Goal: Information Seeking & Learning: Learn about a topic

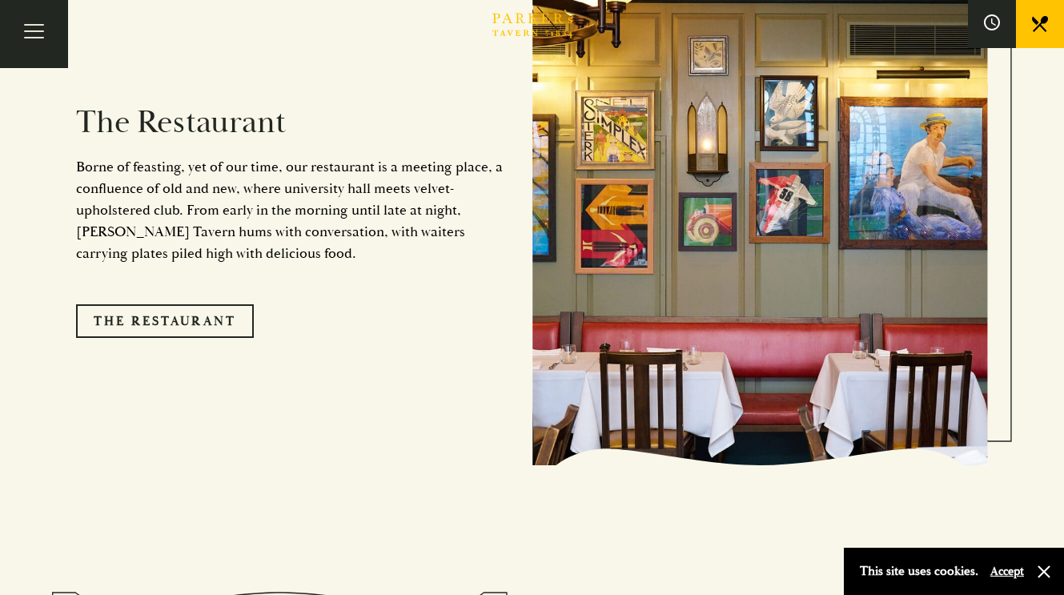
scroll to position [1377, 0]
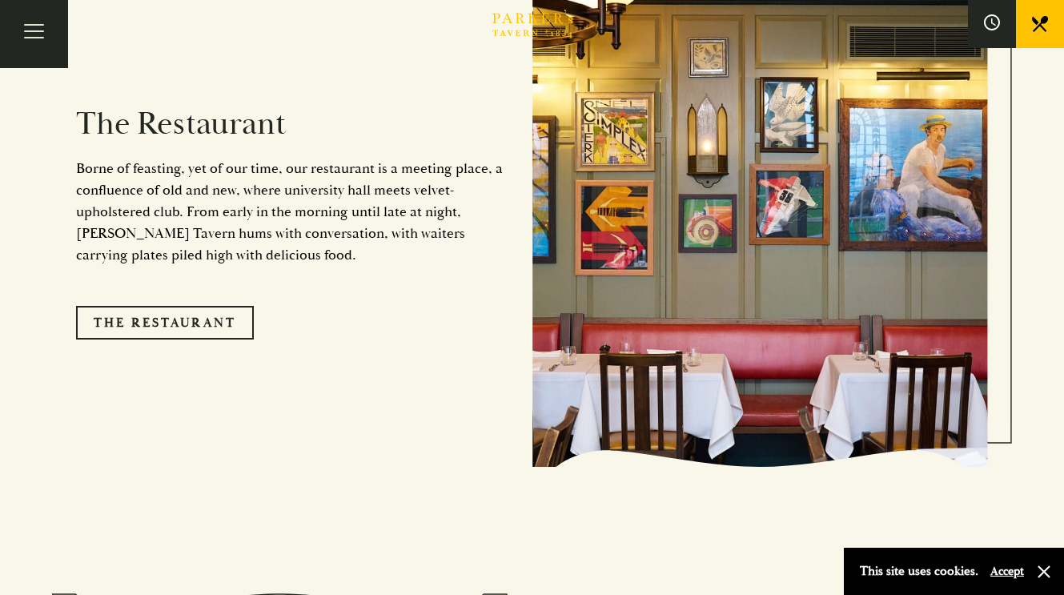
click at [184, 307] on link "The Restaurant" at bounding box center [165, 323] width 178 height 34
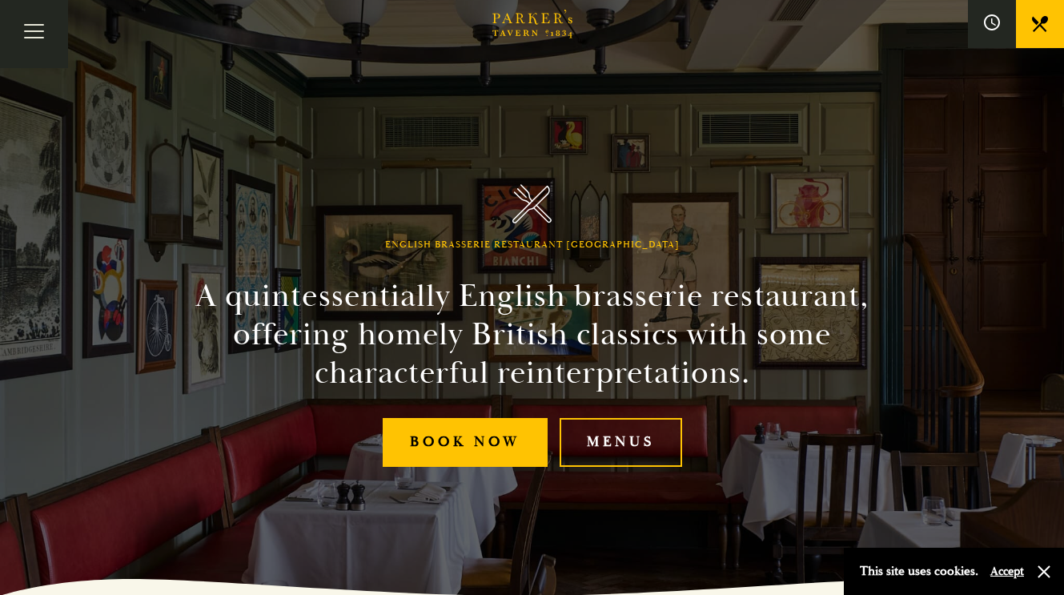
click at [630, 452] on link "Menus" at bounding box center [621, 442] width 123 height 49
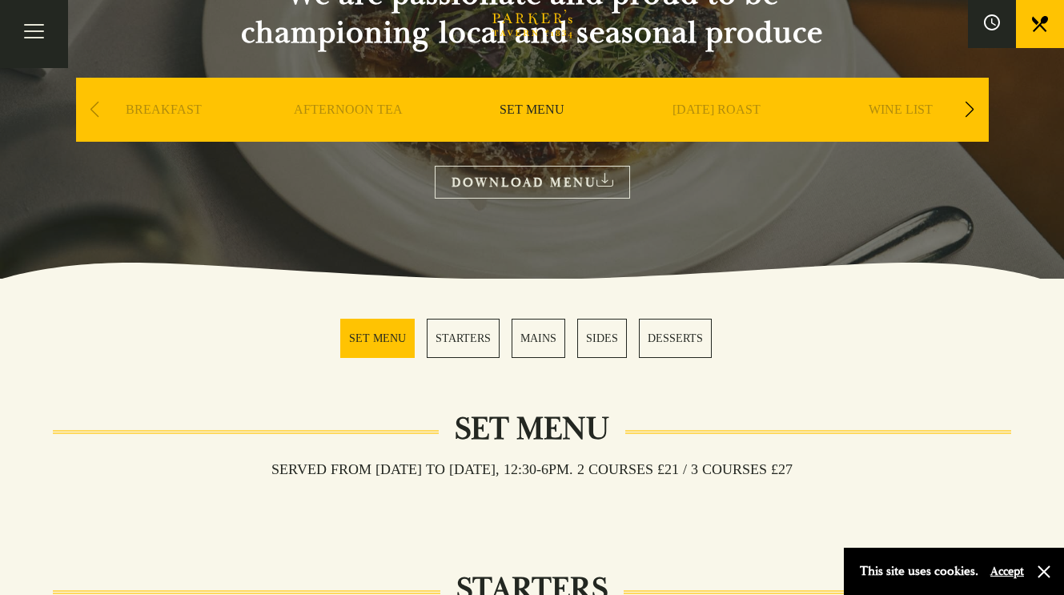
click at [535, 350] on link "MAINS" at bounding box center [539, 338] width 54 height 39
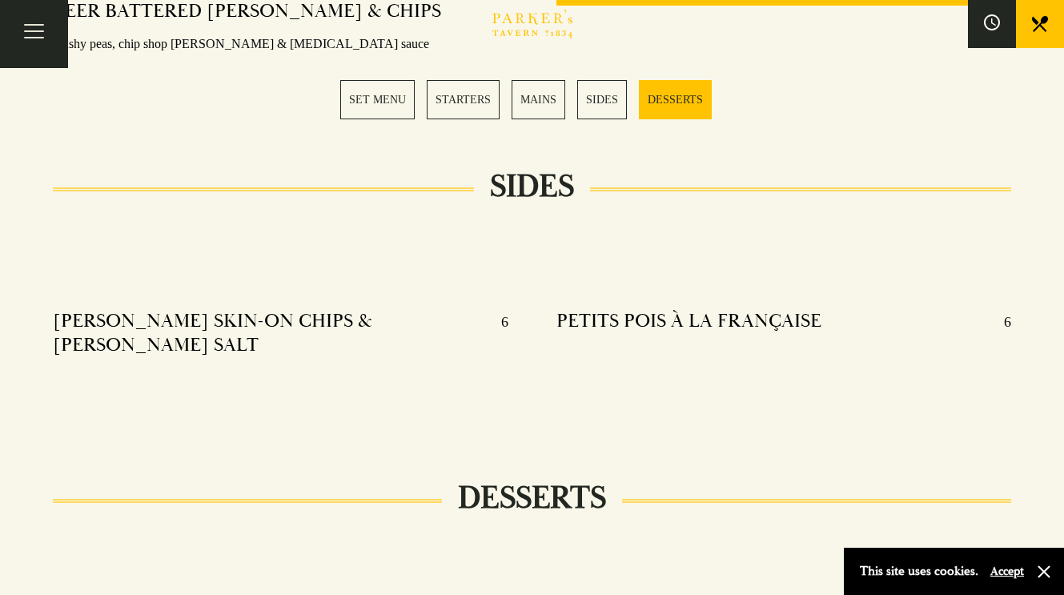
scroll to position [1643, 0]
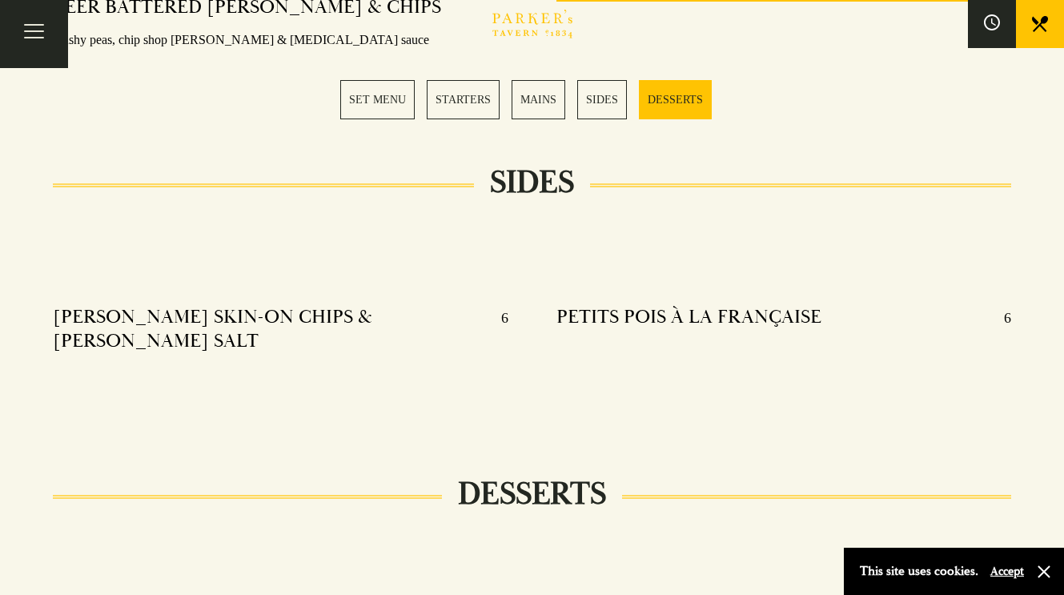
click at [1044, 572] on button "button" at bounding box center [1044, 572] width 16 height 16
